Goal: Communication & Community: Share content

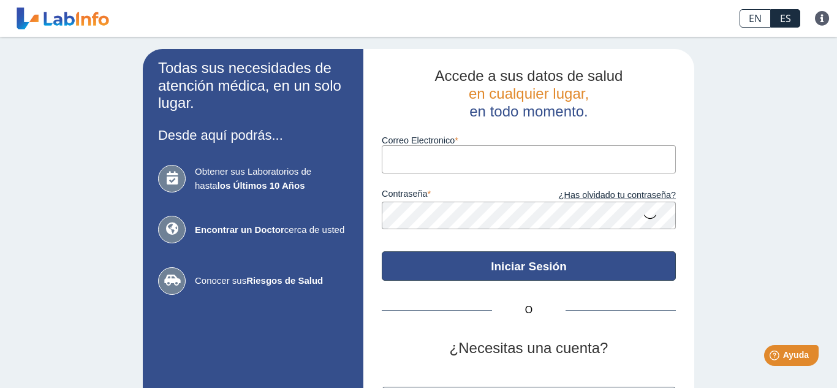
type input "[EMAIL_ADDRESS][DOMAIN_NAME]"
click at [544, 264] on button "Iniciar Sesión" at bounding box center [529, 265] width 294 height 29
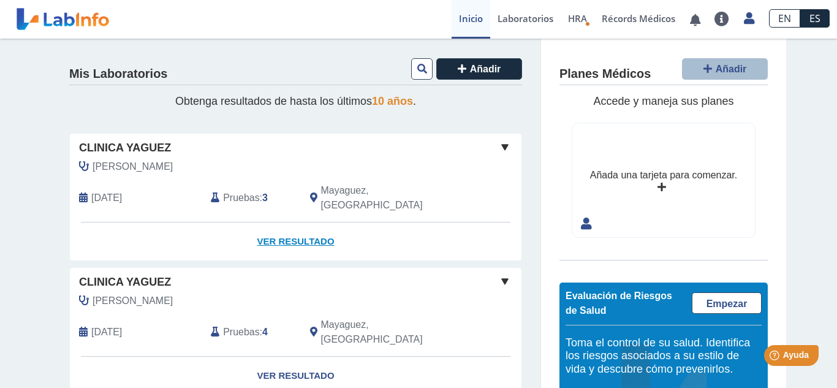
click at [306, 223] on link "Ver Resultado" at bounding box center [296, 242] width 452 height 39
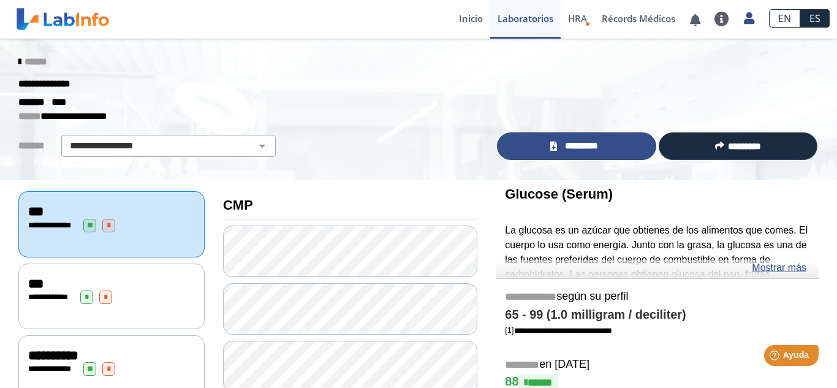
click at [593, 152] on span "*********" at bounding box center [582, 146] width 42 height 14
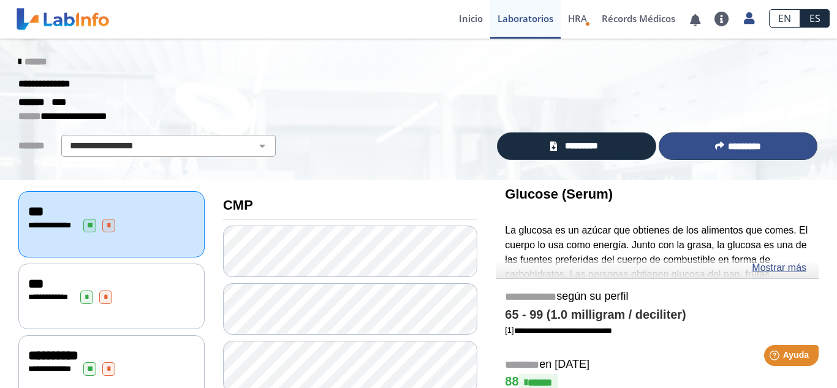
click at [730, 143] on span "*********" at bounding box center [744, 146] width 33 height 9
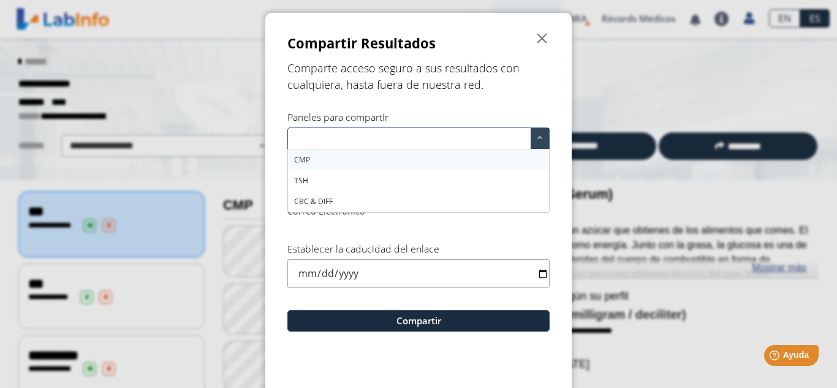
click at [540, 139] on span at bounding box center [540, 138] width 18 height 21
click at [318, 160] on div "CMP" at bounding box center [418, 160] width 261 height 21
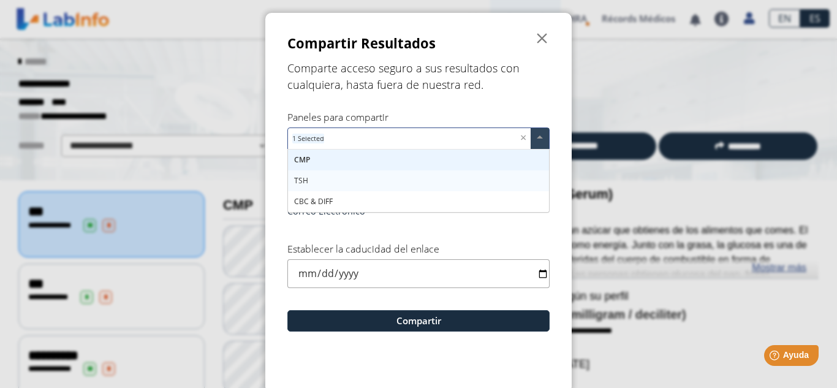
click at [305, 178] on span "TSH" at bounding box center [301, 180] width 14 height 10
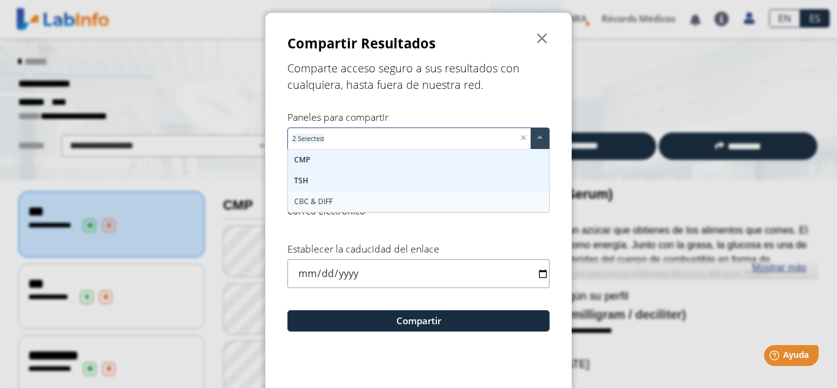
click at [308, 206] on span "CBC & DIFF" at bounding box center [313, 201] width 39 height 10
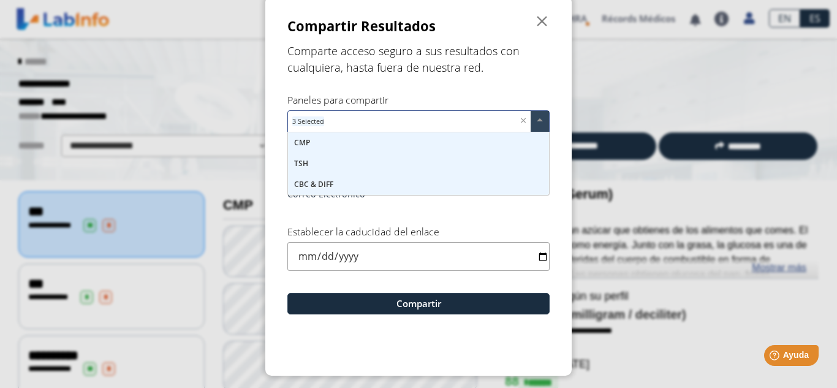
scroll to position [18, 0]
click at [533, 120] on span at bounding box center [540, 120] width 18 height 21
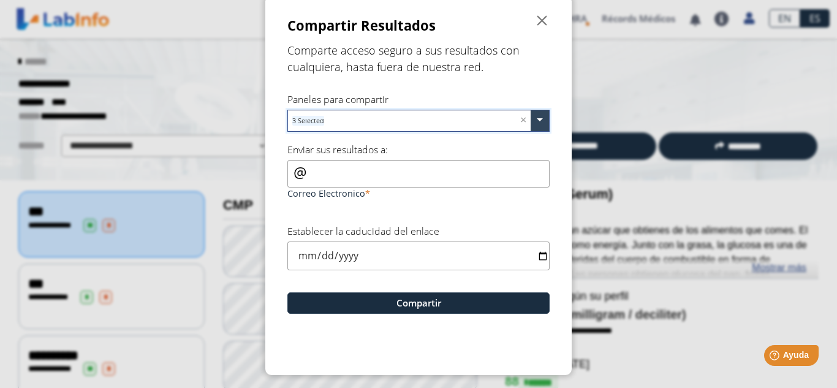
click at [317, 172] on input "Correo Electronico" at bounding box center [419, 174] width 262 height 28
drag, startPoint x: 313, startPoint y: 175, endPoint x: 283, endPoint y: 175, distance: 30.7
click at [282, 175] on form "Compartir Resultados  Comparte acceso seguro a sus resultados con cualquiera, …" at bounding box center [418, 185] width 307 height 380
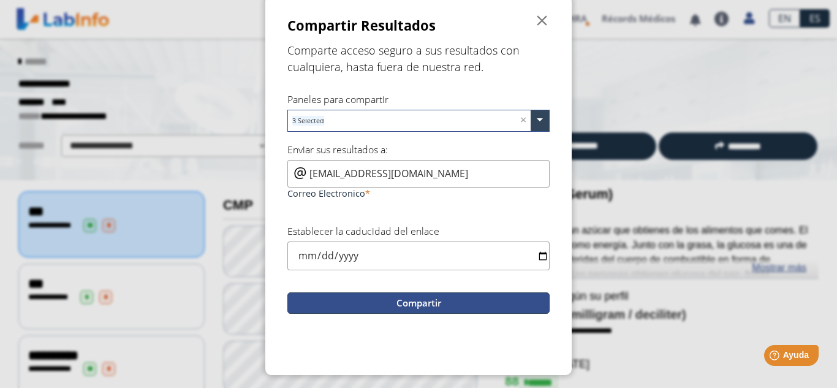
type input "[EMAIL_ADDRESS][DOMAIN_NAME]"
click at [378, 301] on button "Compartir" at bounding box center [419, 302] width 262 height 21
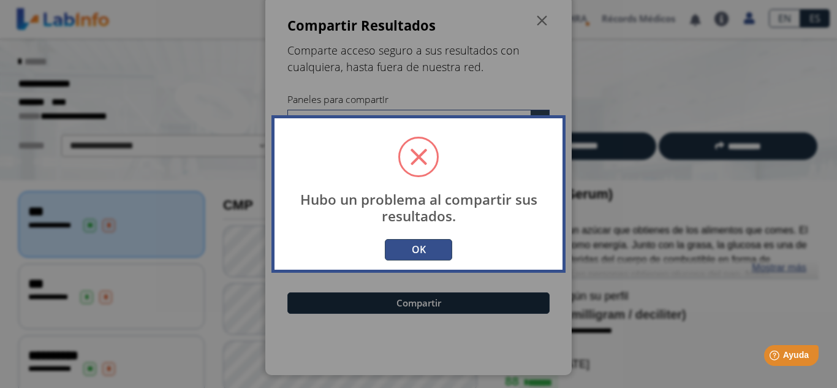
click at [431, 245] on button "OK" at bounding box center [418, 249] width 67 height 21
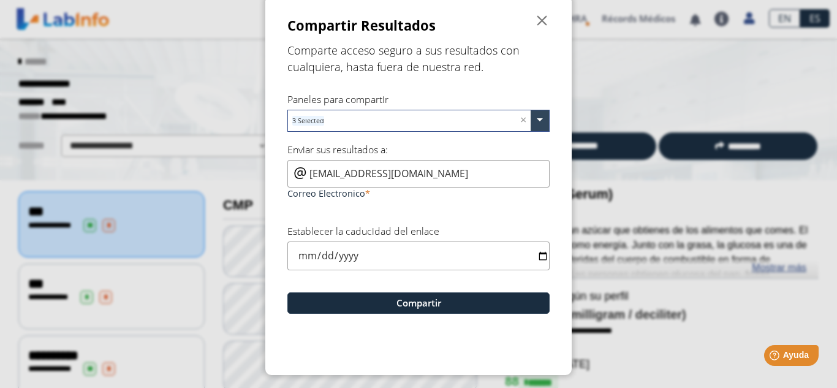
click at [331, 250] on input "date" at bounding box center [419, 256] width 262 height 29
click at [300, 257] on input "date" at bounding box center [419, 256] width 262 height 29
type input "[DATE]"
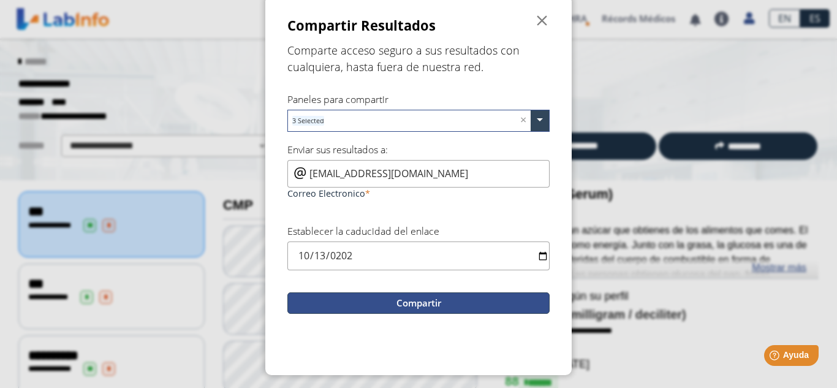
click at [382, 308] on button "Compartir" at bounding box center [419, 302] width 262 height 21
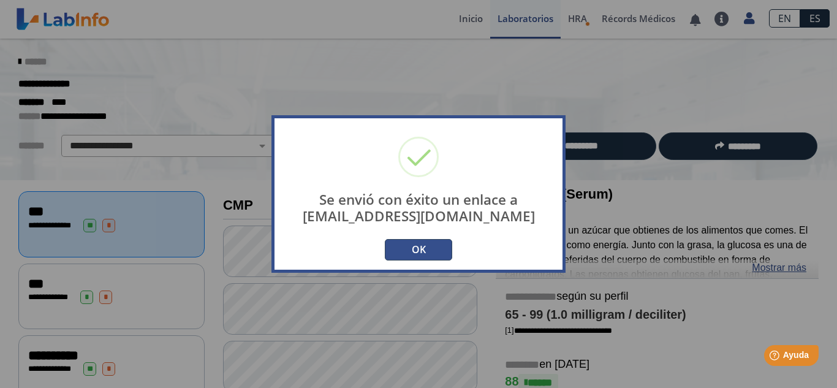
click at [418, 243] on button "OK" at bounding box center [418, 249] width 67 height 21
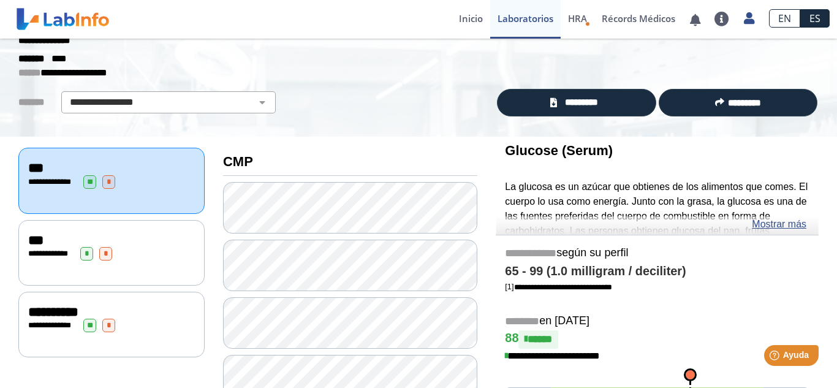
scroll to position [44, 0]
